Goal: Find specific page/section: Find specific page/section

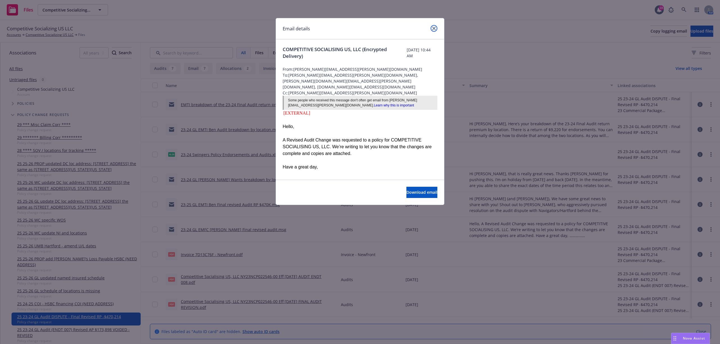
click at [435, 29] on icon "close" at bounding box center [433, 28] width 3 height 3
